Goal: Task Accomplishment & Management: Manage account settings

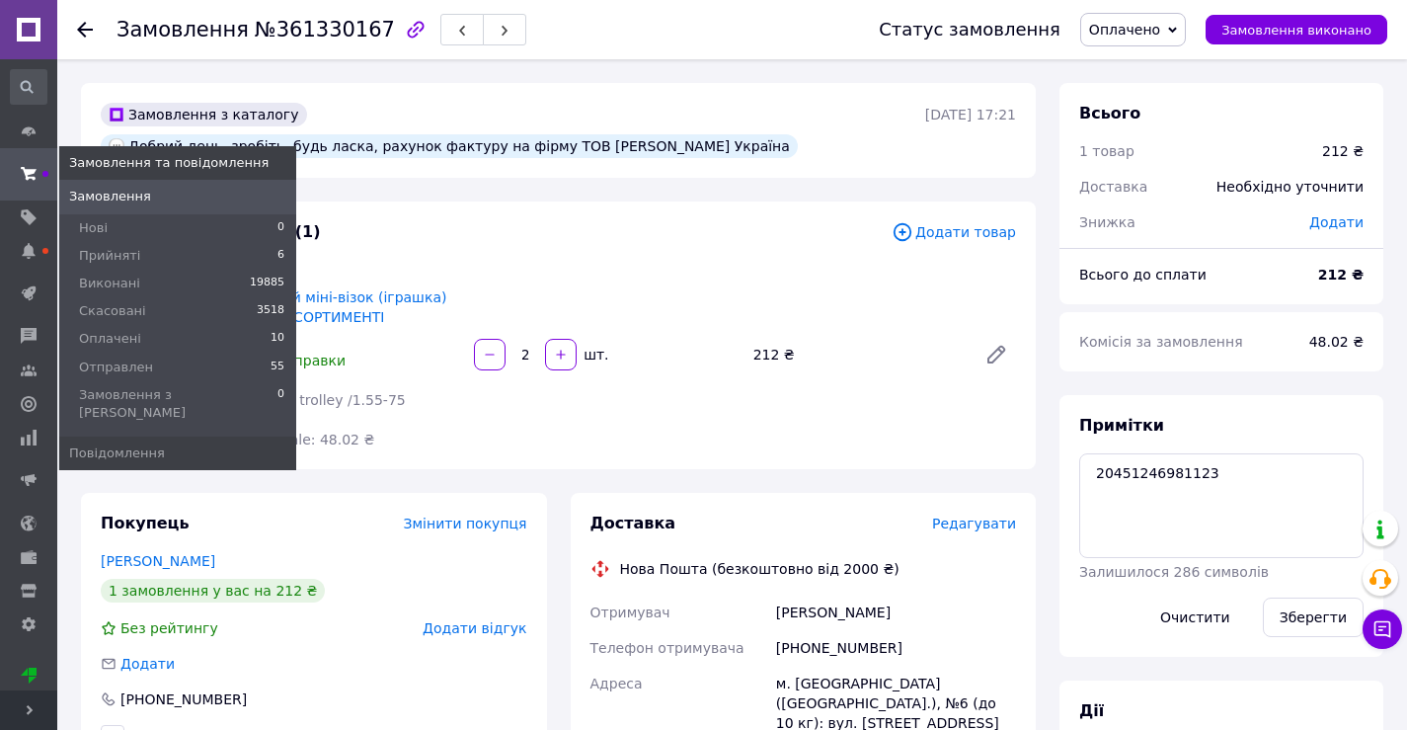
click at [30, 170] on use at bounding box center [29, 173] width 16 height 13
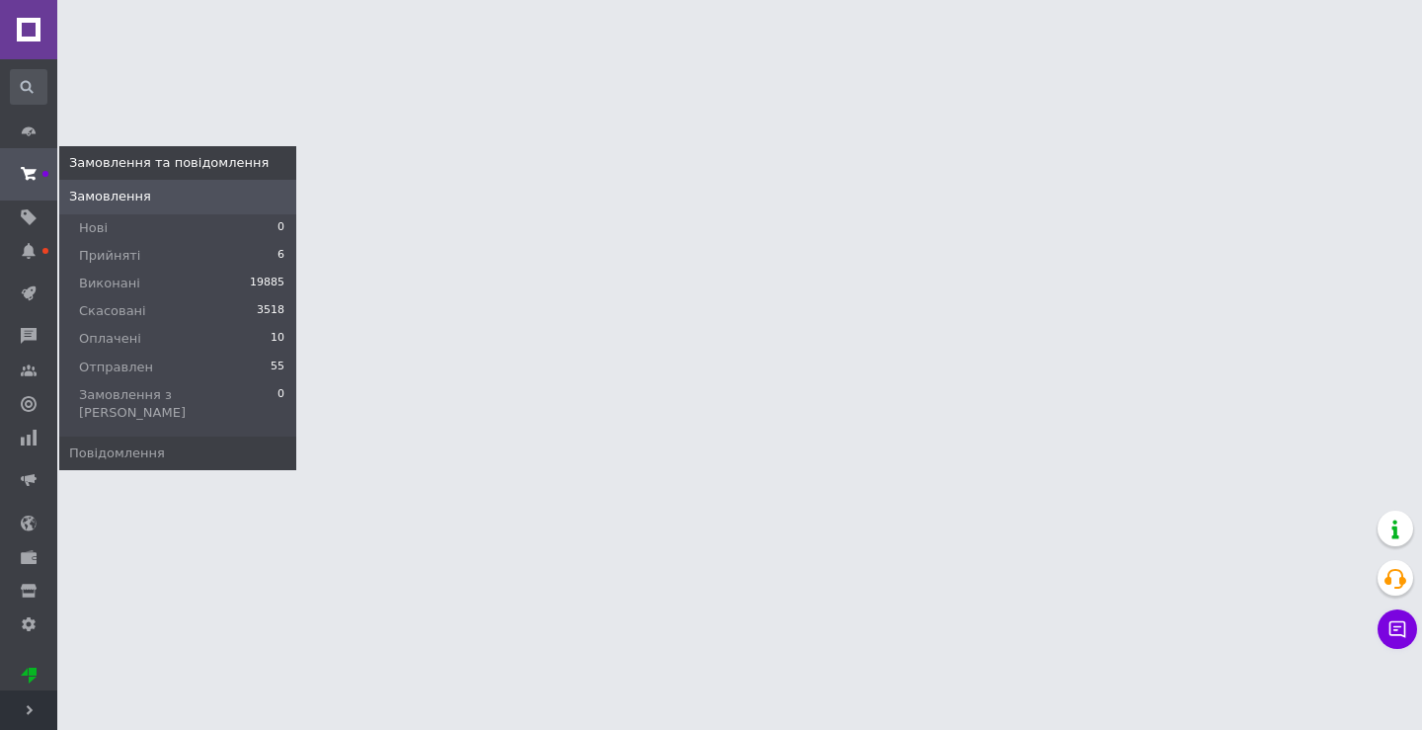
click at [96, 197] on span "Замовлення" at bounding box center [110, 197] width 82 height 18
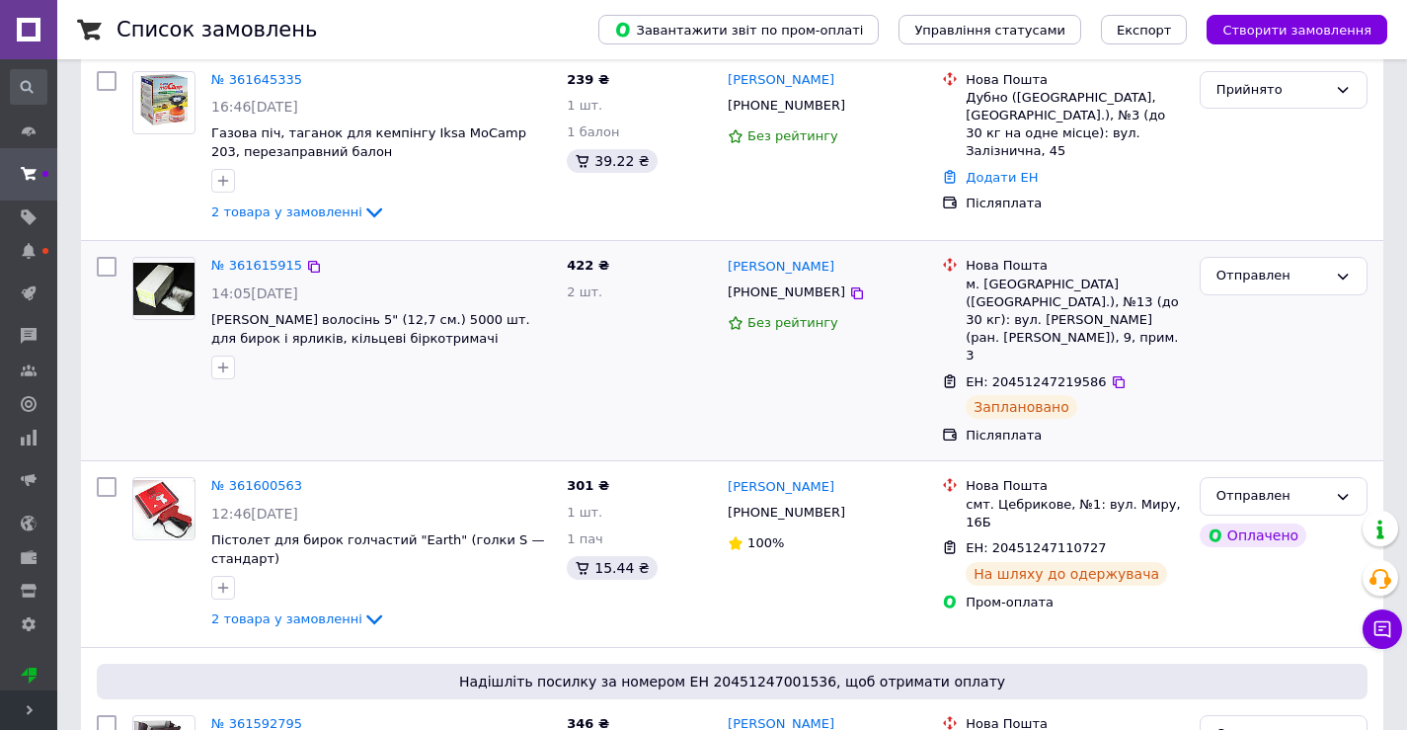
scroll to position [197, 0]
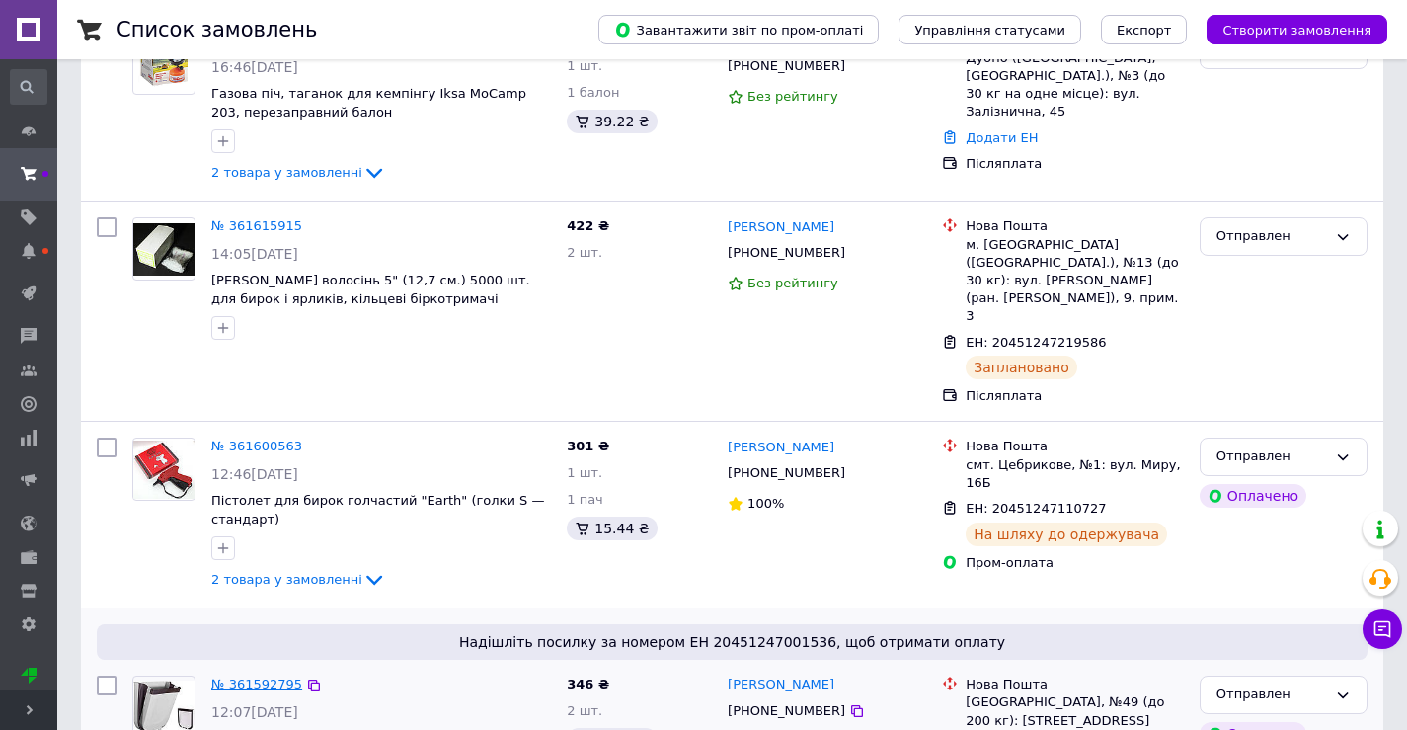
click at [275, 676] on link "№ 361592795" at bounding box center [256, 683] width 91 height 15
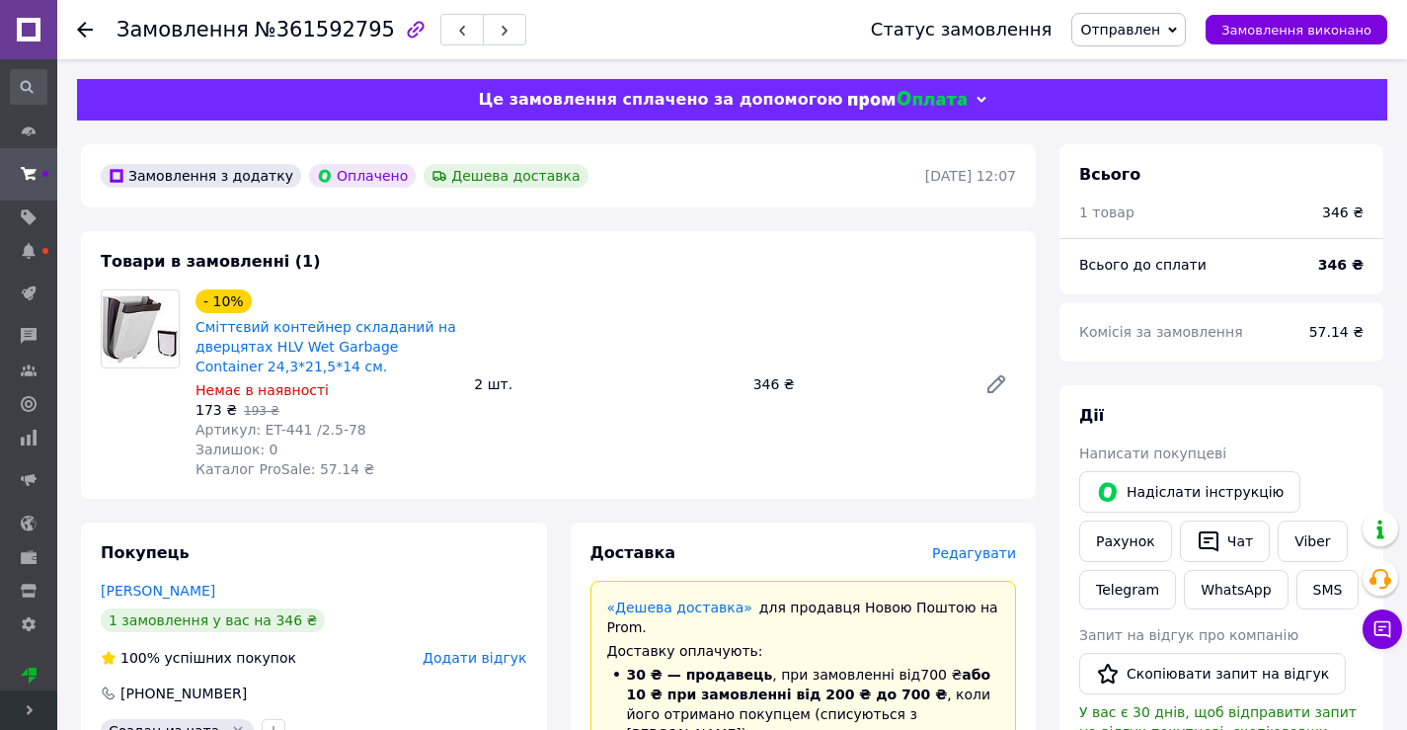
click at [77, 32] on icon at bounding box center [85, 30] width 16 height 16
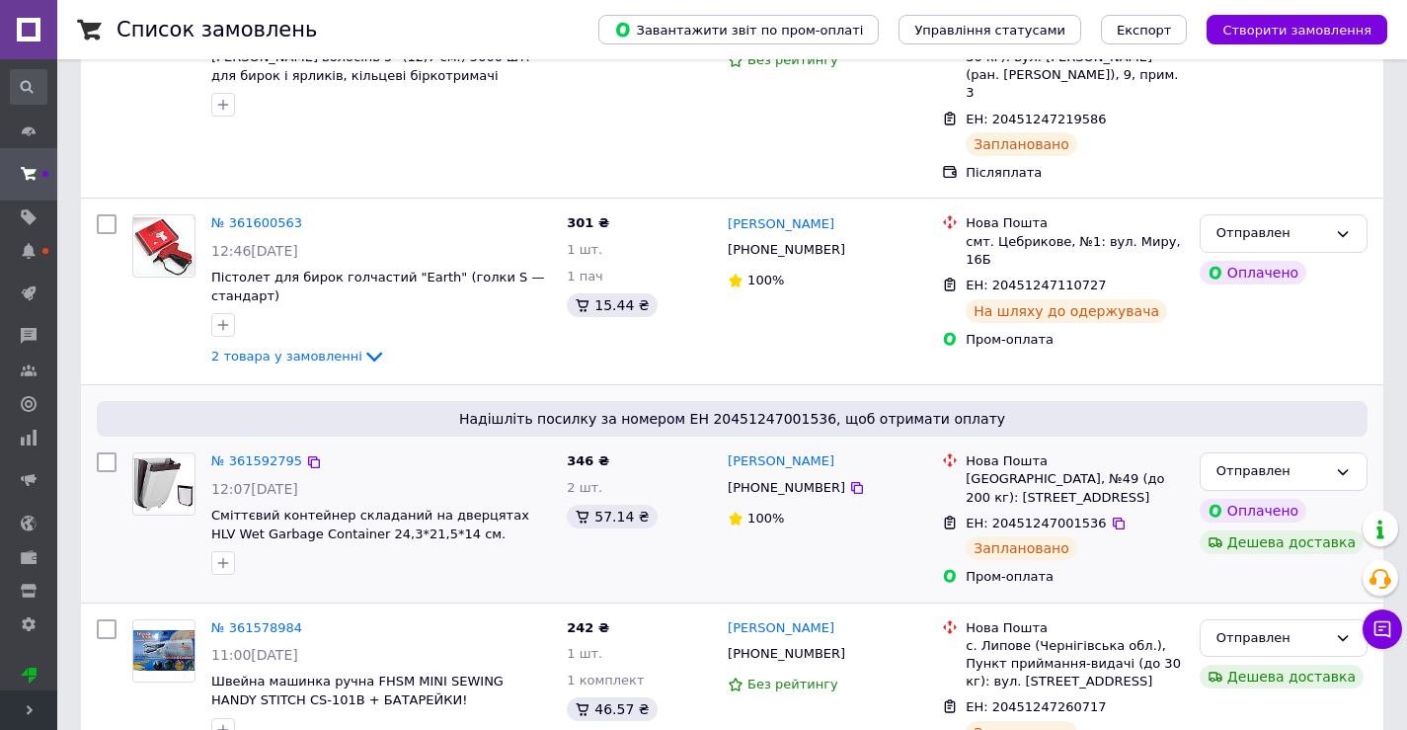
scroll to position [494, 0]
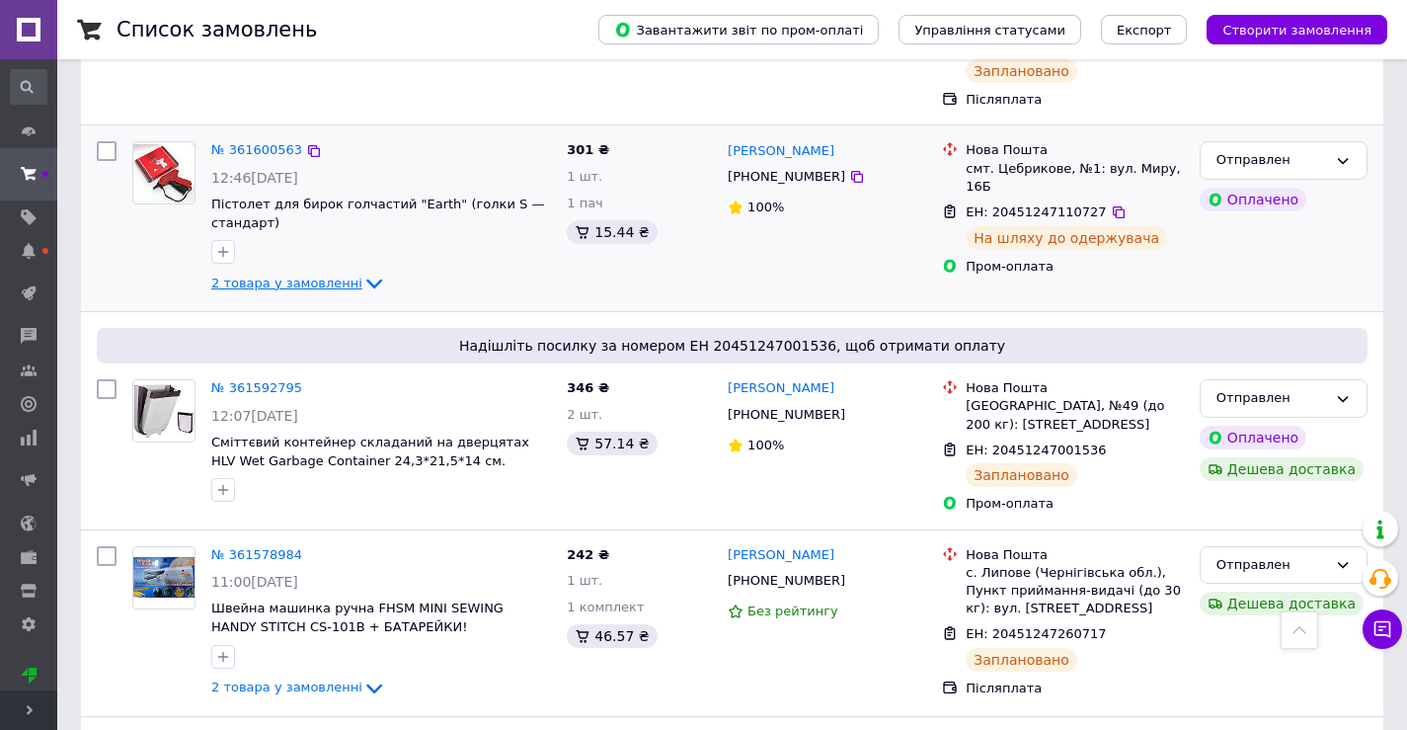
click at [275, 275] on span "2 товара у замовленні" at bounding box center [286, 282] width 151 height 15
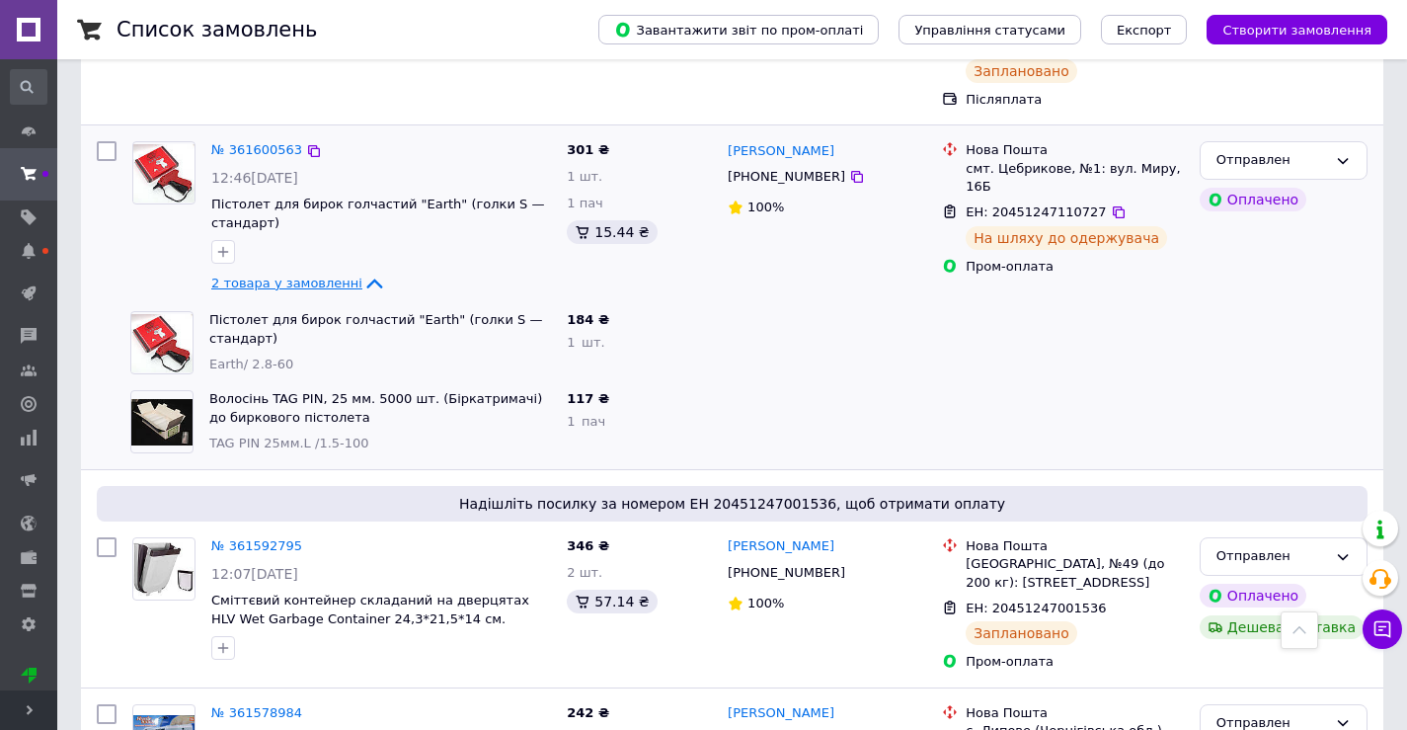
click at [314, 275] on span "2 товара у замовленні" at bounding box center [286, 282] width 151 height 15
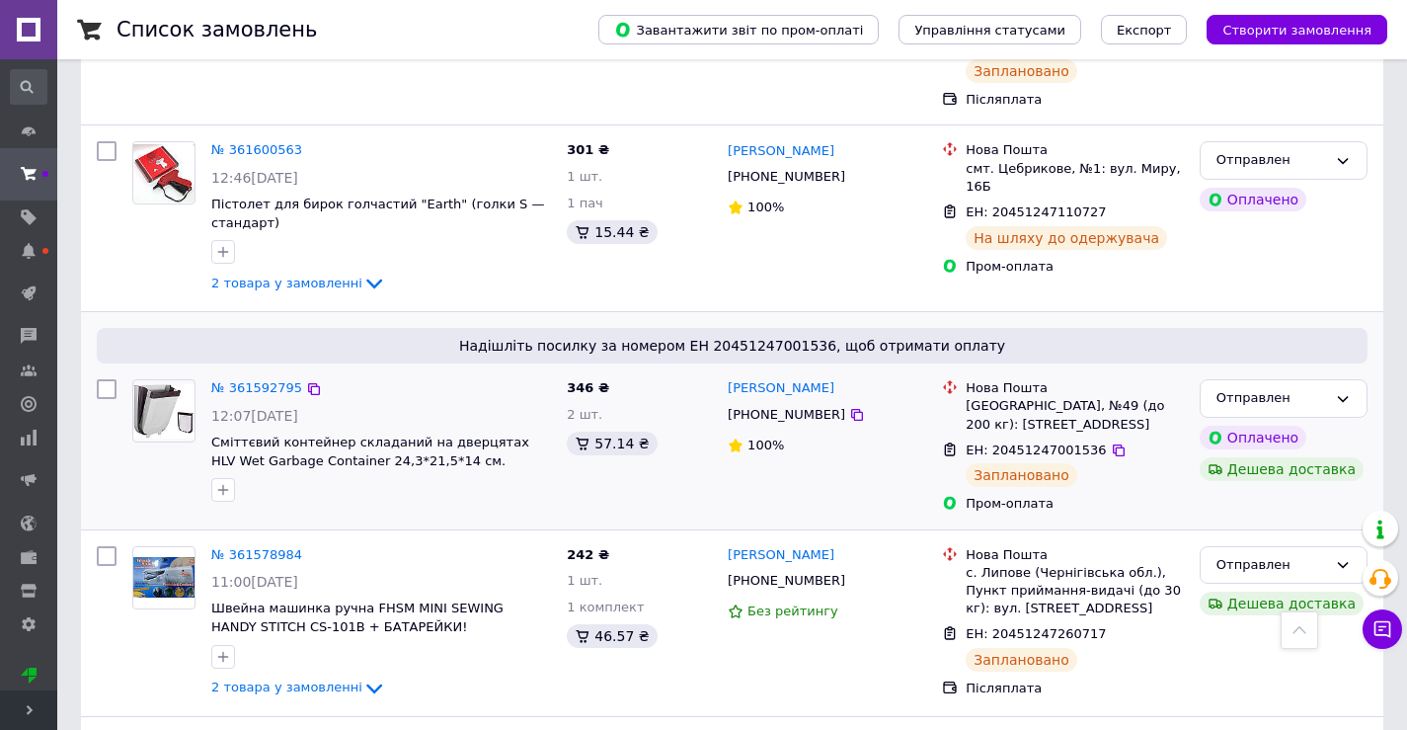
scroll to position [592, 0]
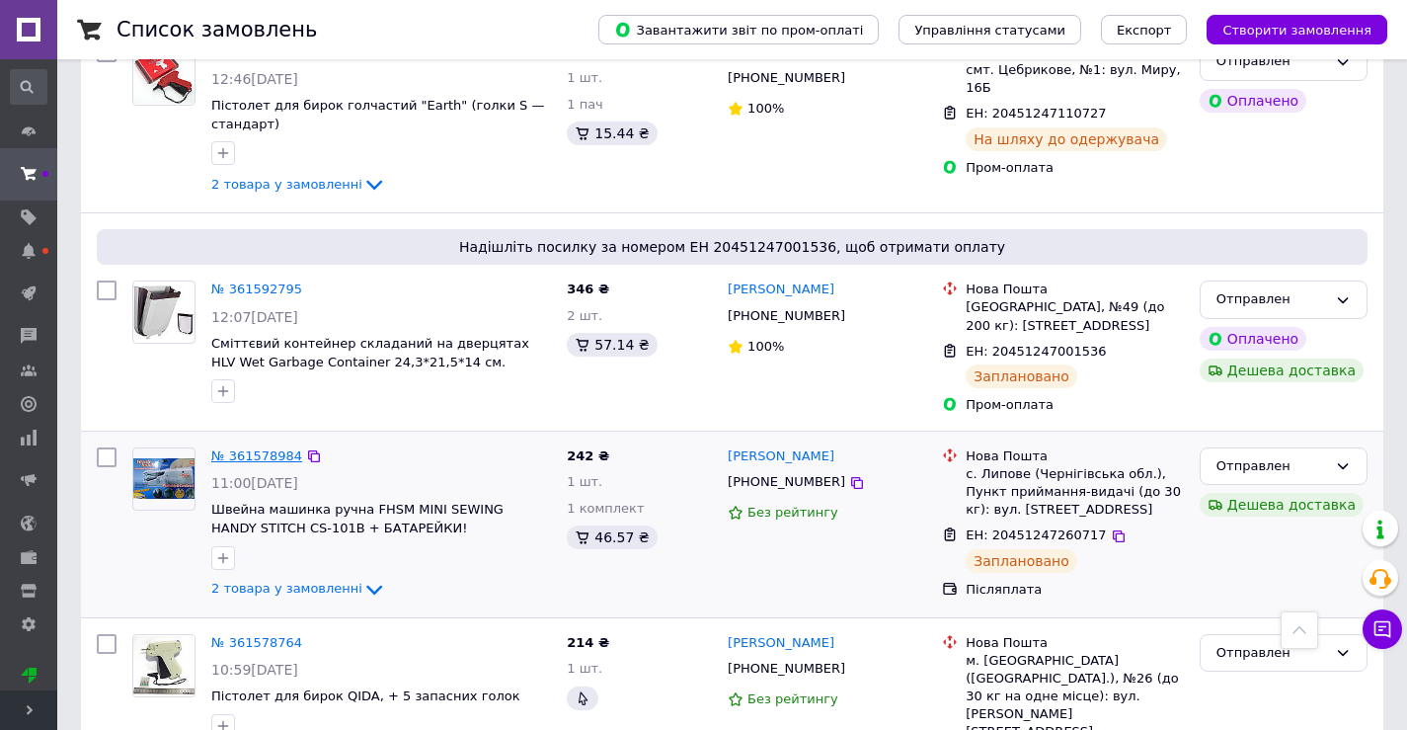
click at [234, 448] on link "№ 361578984" at bounding box center [256, 455] width 91 height 15
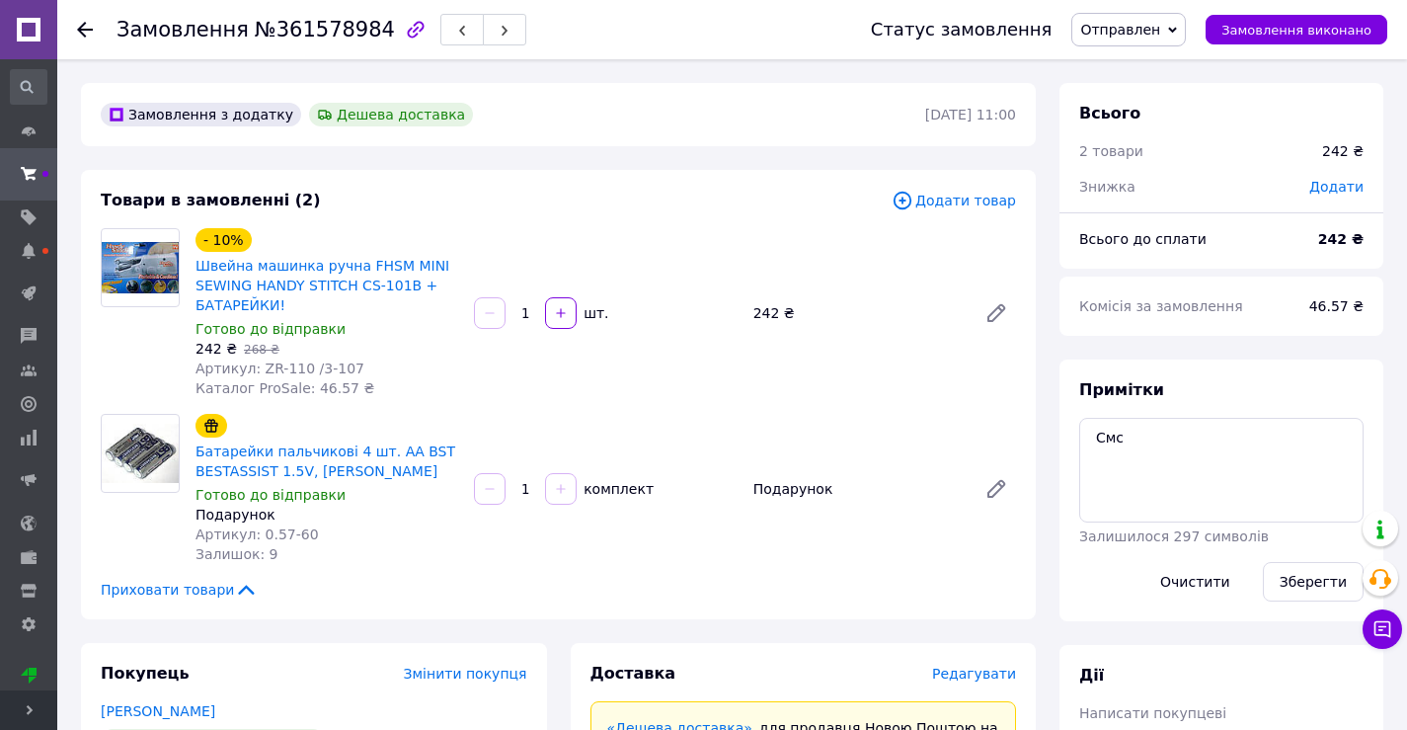
click at [88, 32] on icon at bounding box center [85, 30] width 16 height 16
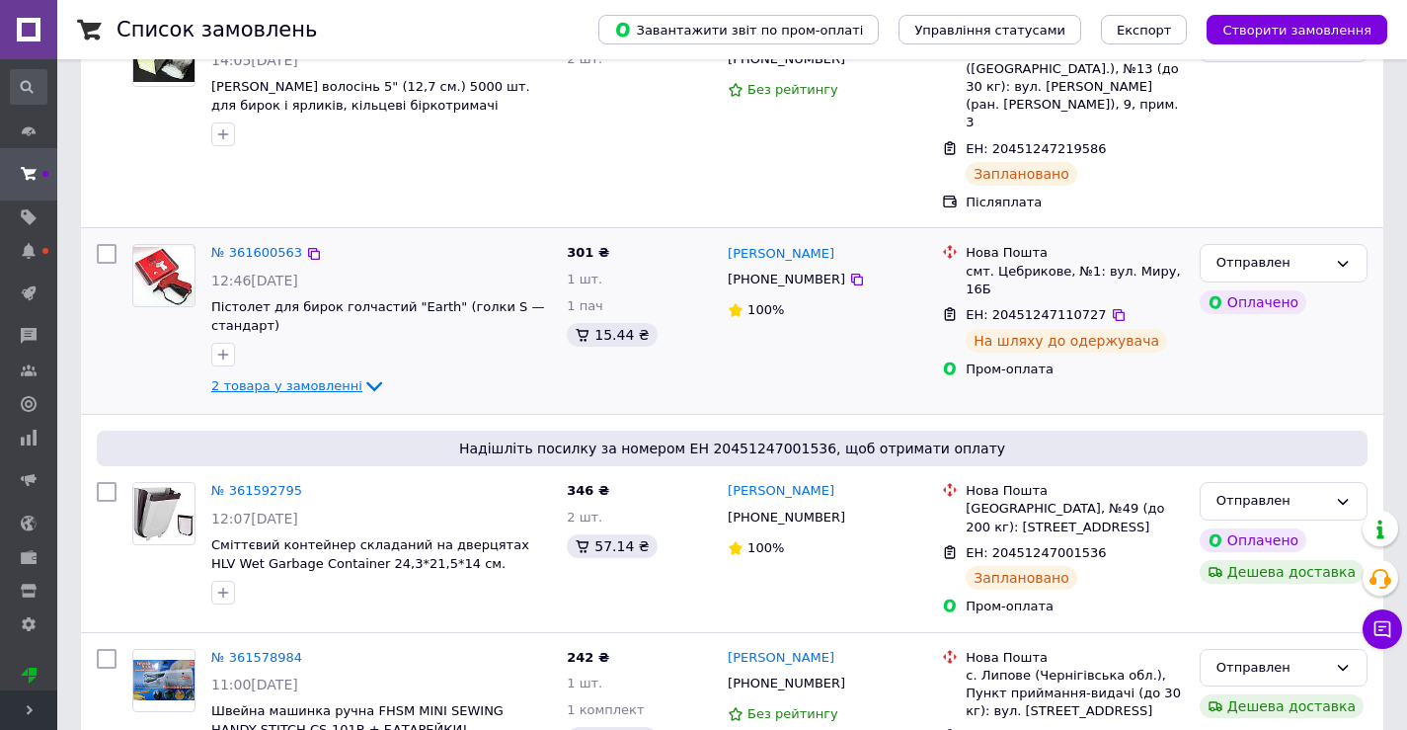
scroll to position [395, 0]
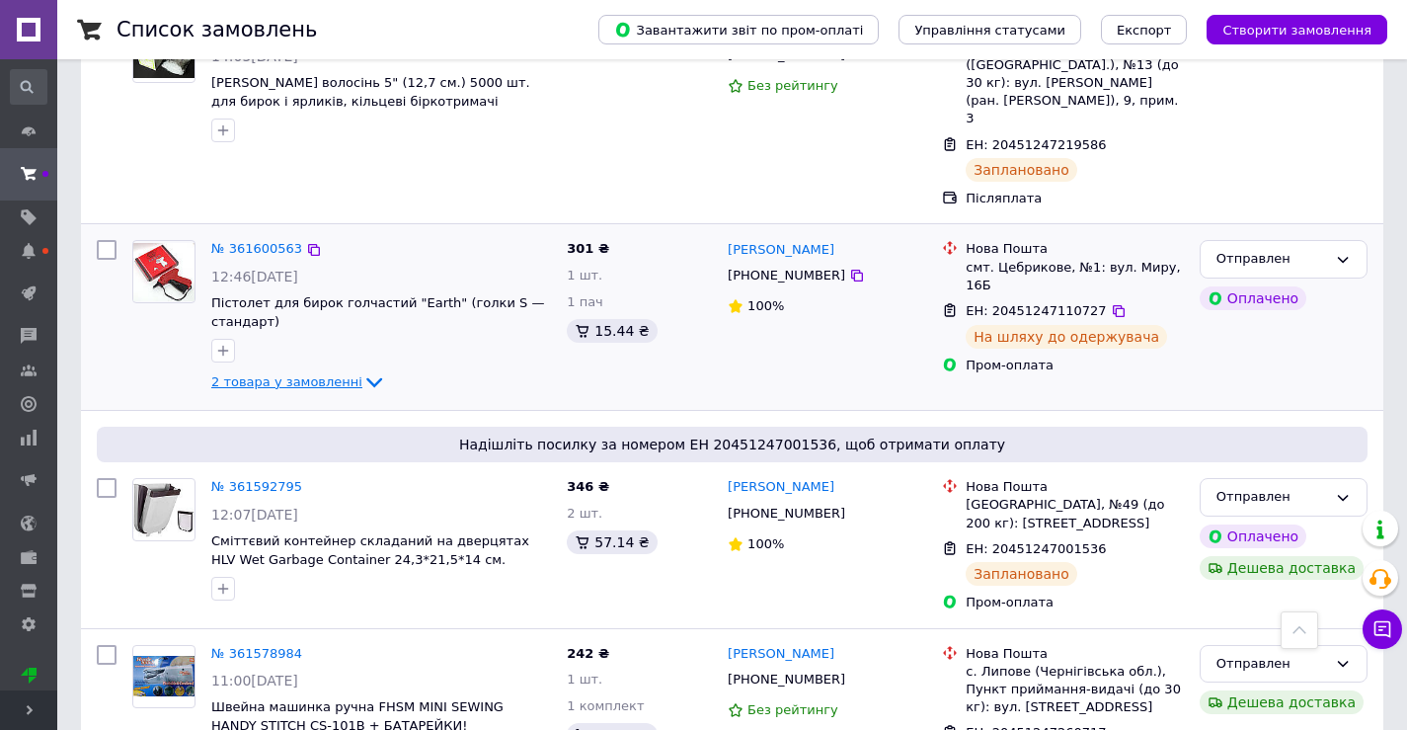
click at [277, 374] on span "2 товара у замовленні" at bounding box center [286, 381] width 151 height 15
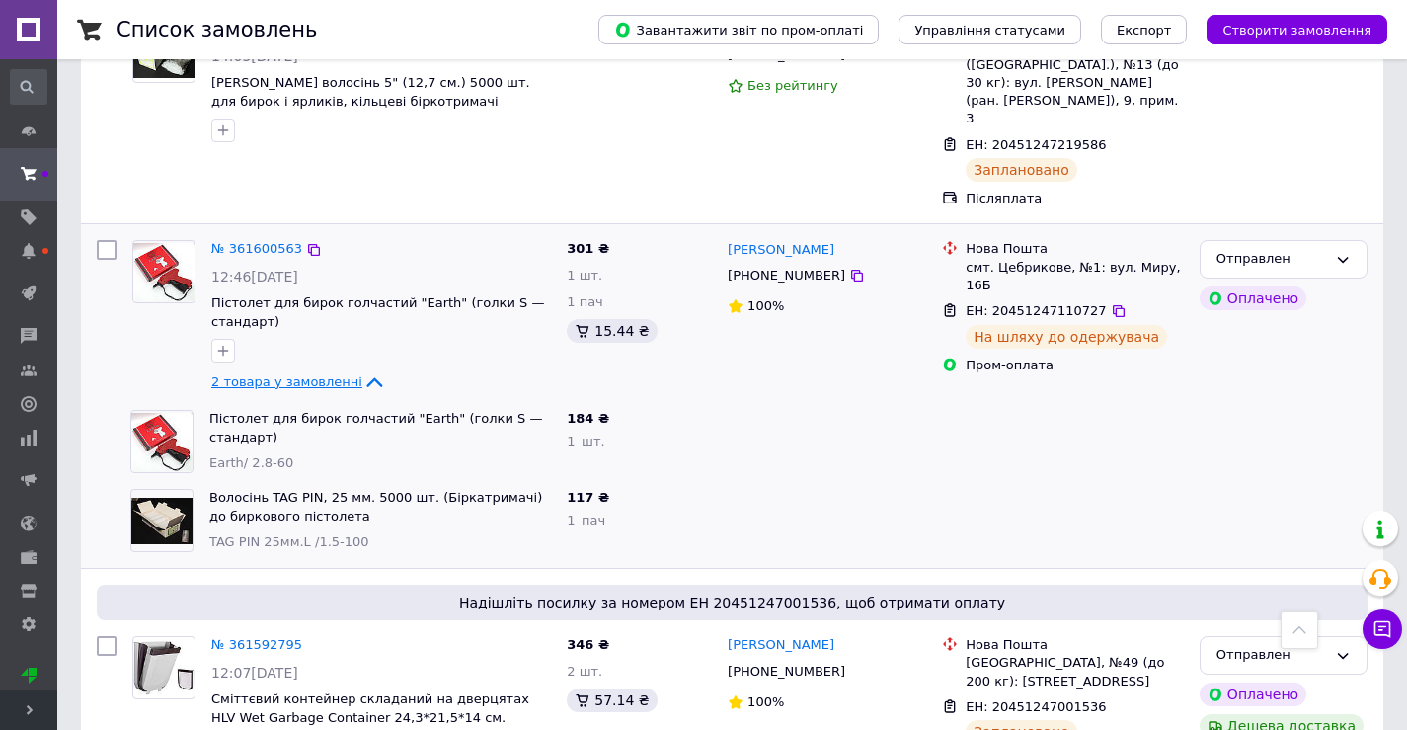
click at [278, 374] on span "2 товара у замовленні" at bounding box center [286, 381] width 151 height 15
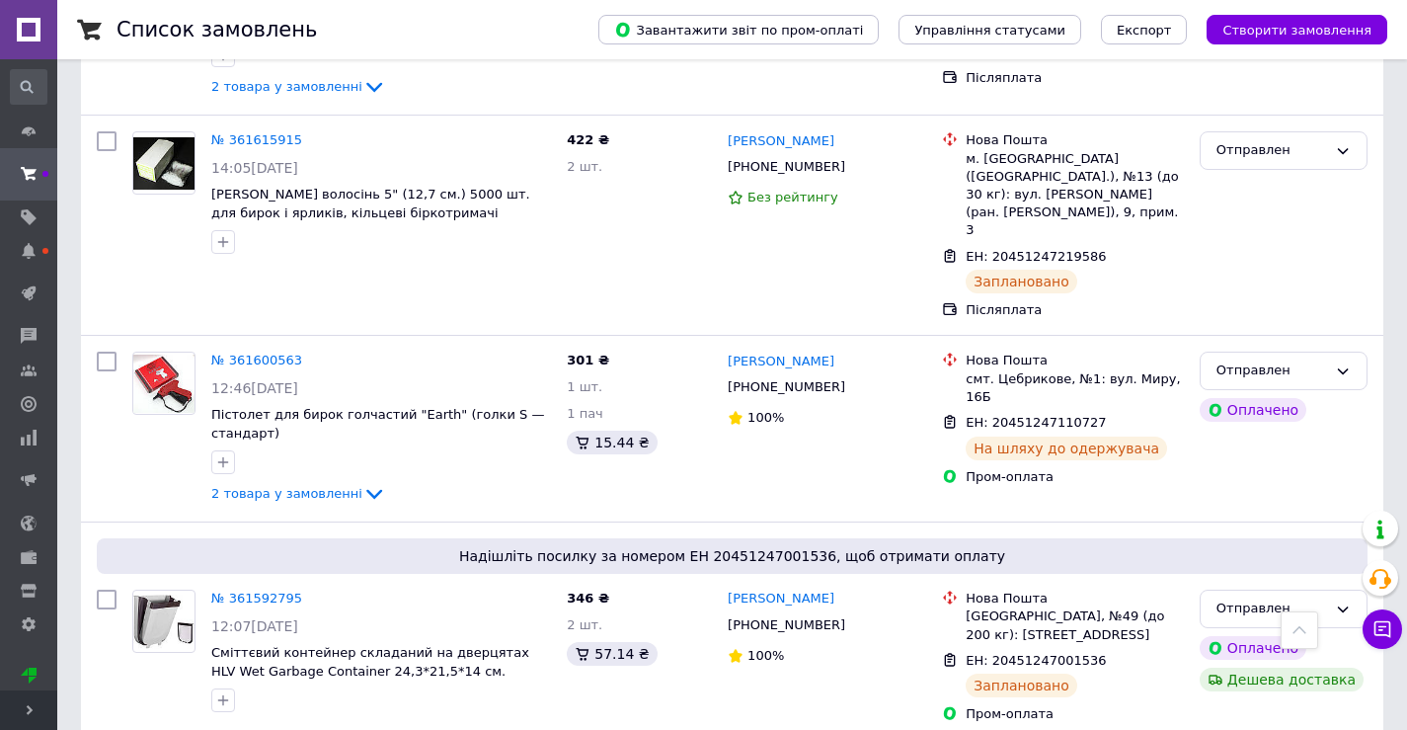
scroll to position [0, 0]
